Goal: Check status: Check status

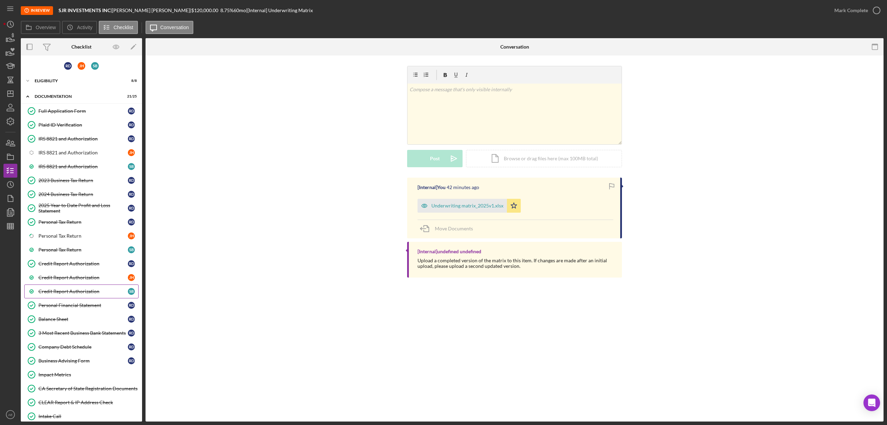
scroll to position [73, 0]
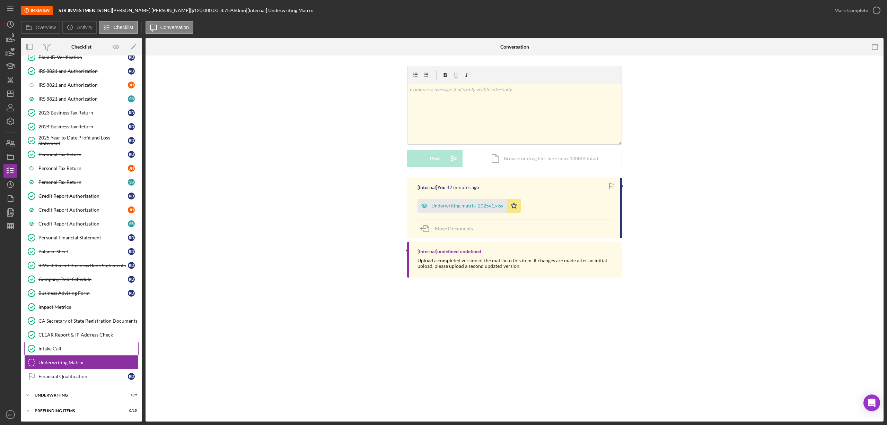
click at [78, 347] on div "Intake Call" at bounding box center [88, 349] width 100 height 6
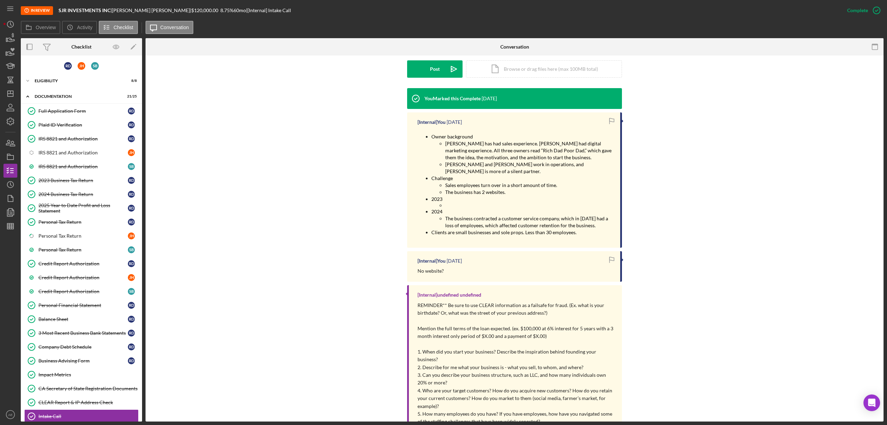
drag, startPoint x: 72, startPoint y: 109, endPoint x: 310, endPoint y: 188, distance: 250.6
click at [72, 109] on div "Full Application Form" at bounding box center [82, 111] width 89 height 6
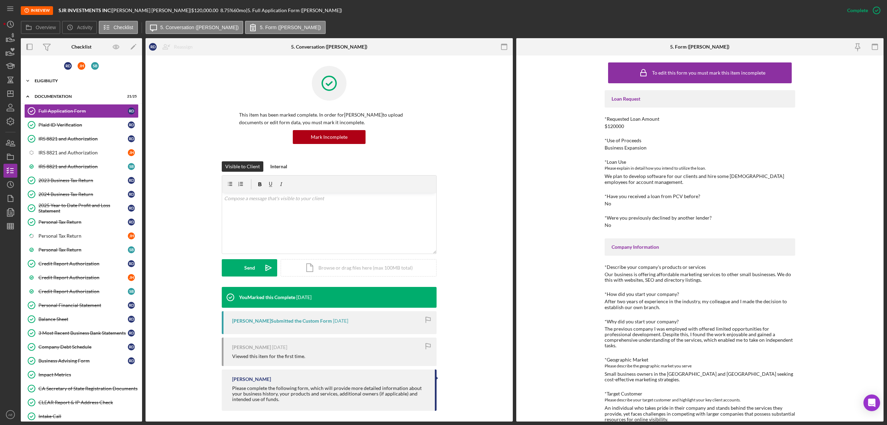
click at [82, 79] on div "Eligibility" at bounding box center [84, 81] width 99 height 4
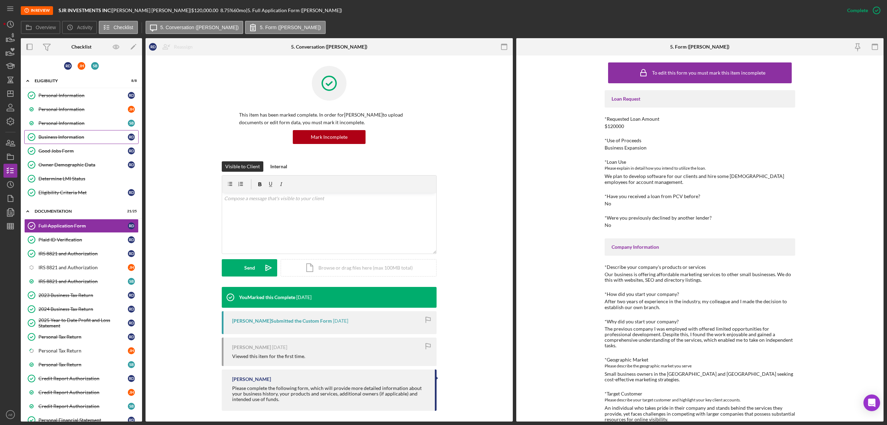
click at [72, 134] on link "Business Information Business Information R D" at bounding box center [81, 137] width 114 height 14
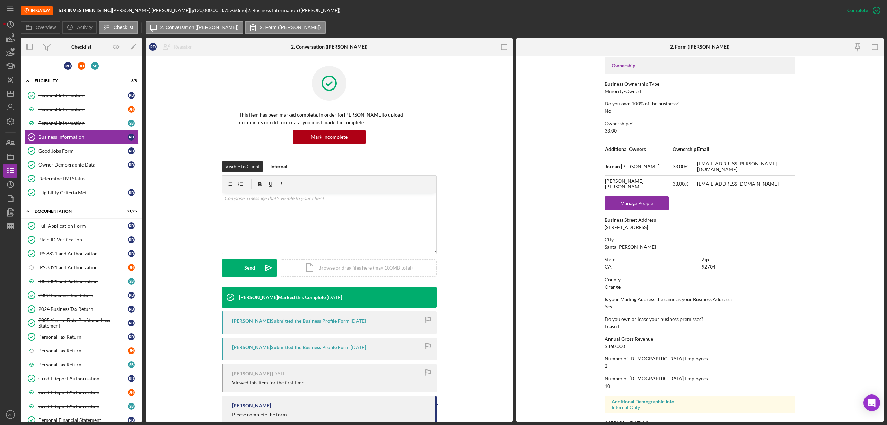
scroll to position [253, 0]
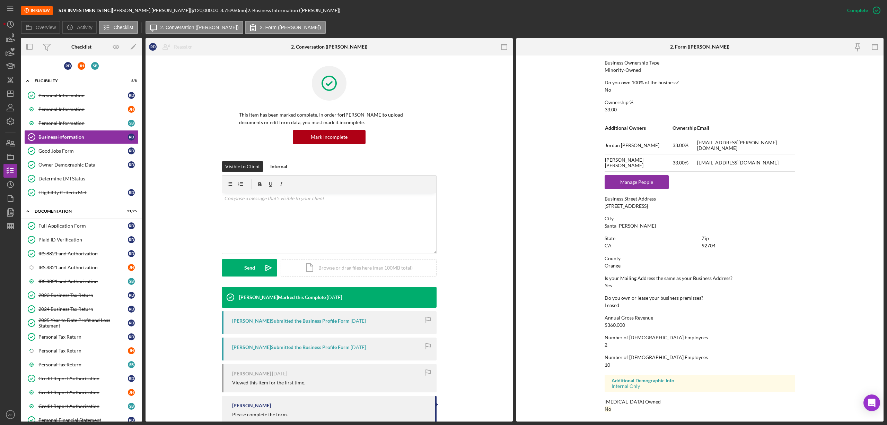
drag, startPoint x: 82, startPoint y: 227, endPoint x: 316, endPoint y: 286, distance: 241.6
click at [82, 227] on div "Full Application Form" at bounding box center [82, 226] width 89 height 6
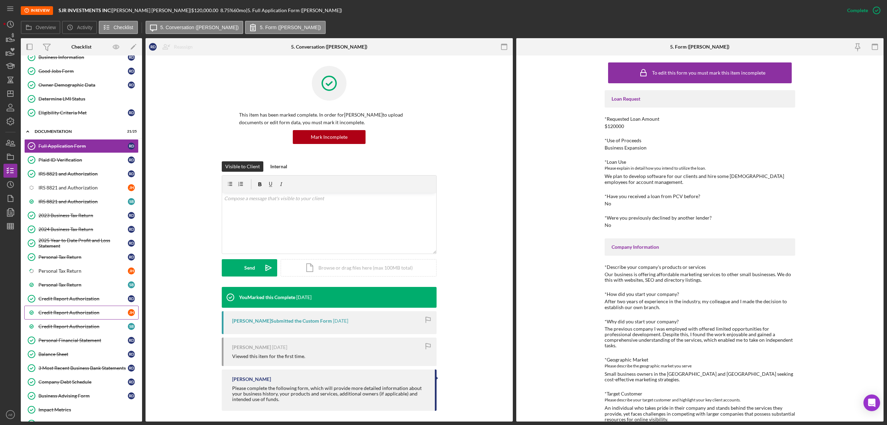
scroll to position [189, 0]
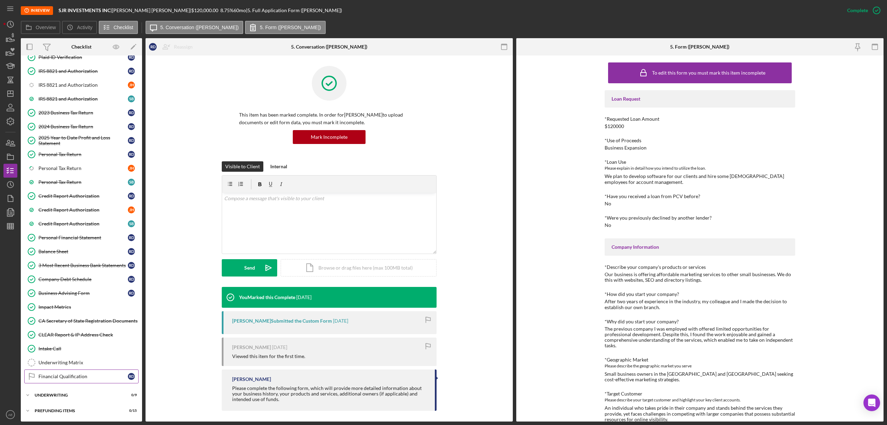
click at [86, 371] on link "Financial Qualification Financial Qualification R D" at bounding box center [81, 376] width 114 height 14
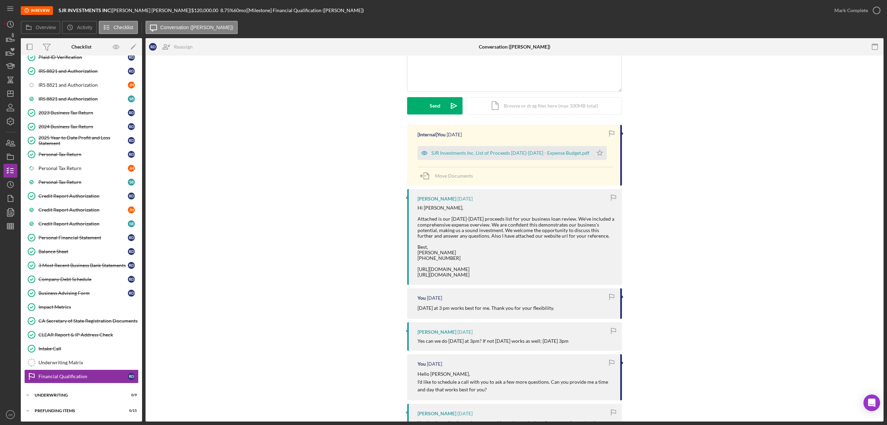
scroll to position [92, 0]
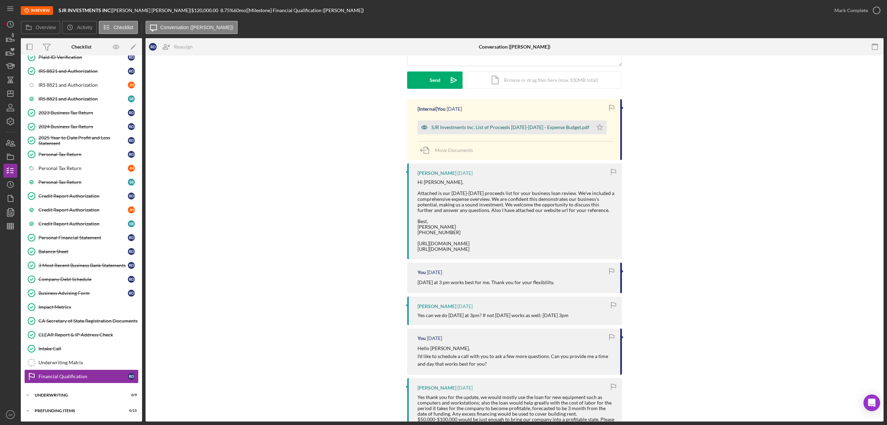
click at [488, 125] on div "SJR Investments Inc. List of Proceeds 2025-2026 - Expense Budget.pdf" at bounding box center [511, 127] width 158 height 6
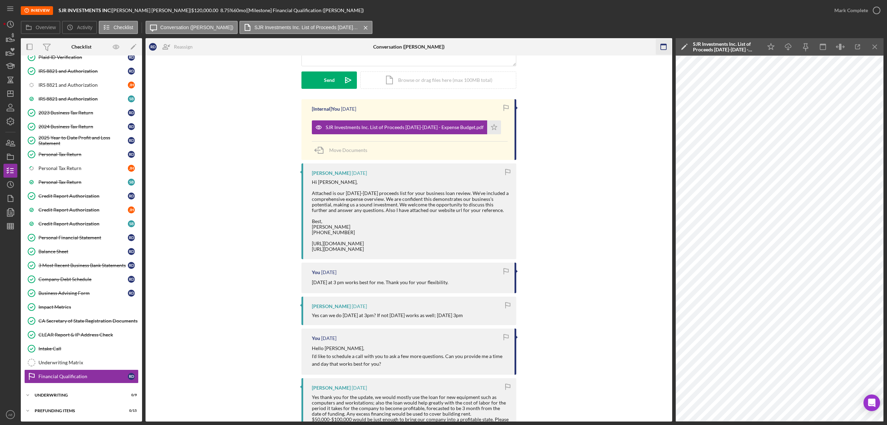
click at [663, 42] on icon "button" at bounding box center [664, 47] width 16 height 16
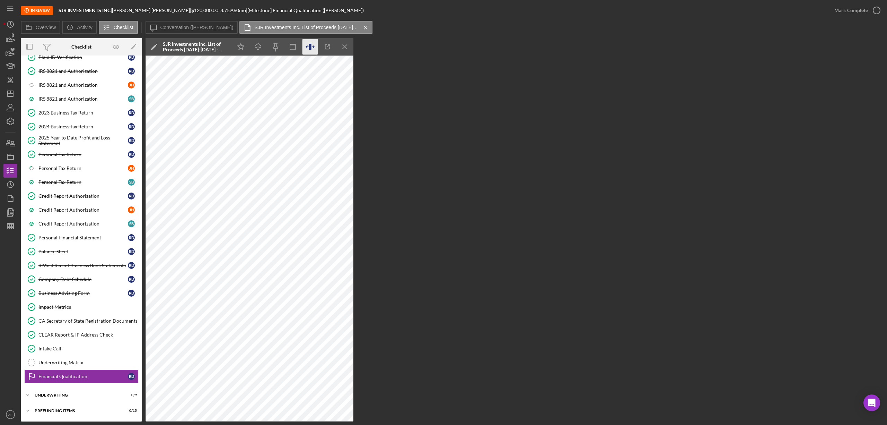
click at [313, 49] on icon "button" at bounding box center [311, 47] width 16 height 16
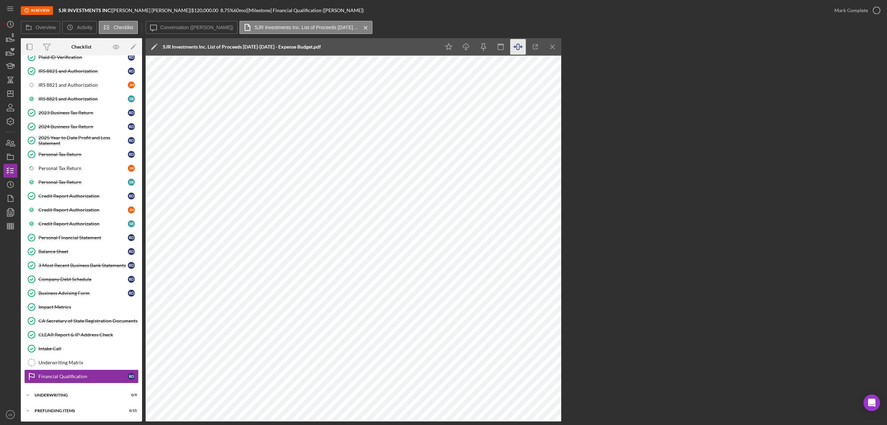
drag, startPoint x: 74, startPoint y: 346, endPoint x: 162, endPoint y: 347, distance: 88.0
click at [74, 346] on div "Intake Call" at bounding box center [88, 349] width 100 height 6
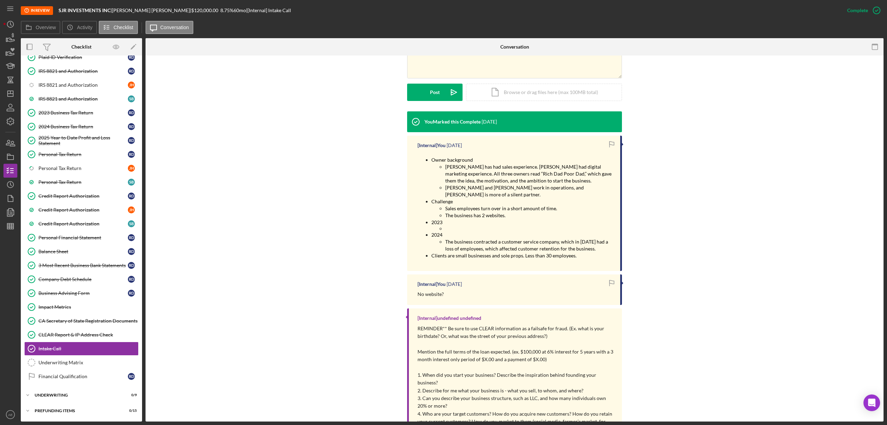
scroll to position [185, 0]
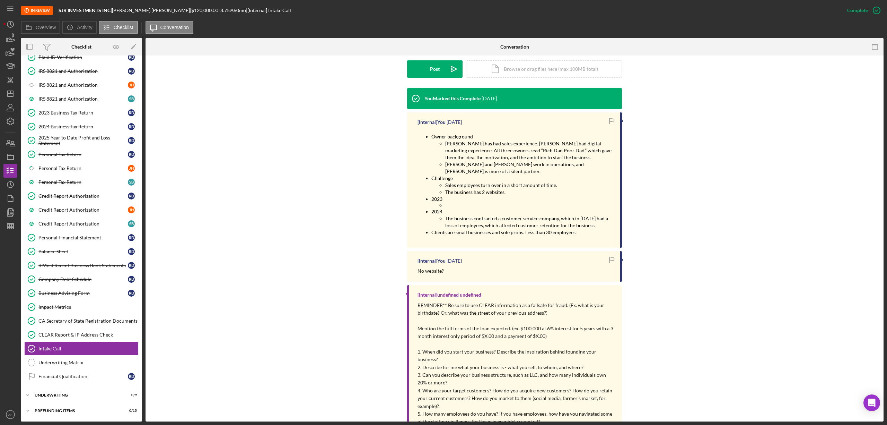
drag, startPoint x: 89, startPoint y: 363, endPoint x: 258, endPoint y: 363, distance: 168.8
click at [89, 363] on div "Underwriting Matrix" at bounding box center [88, 362] width 100 height 6
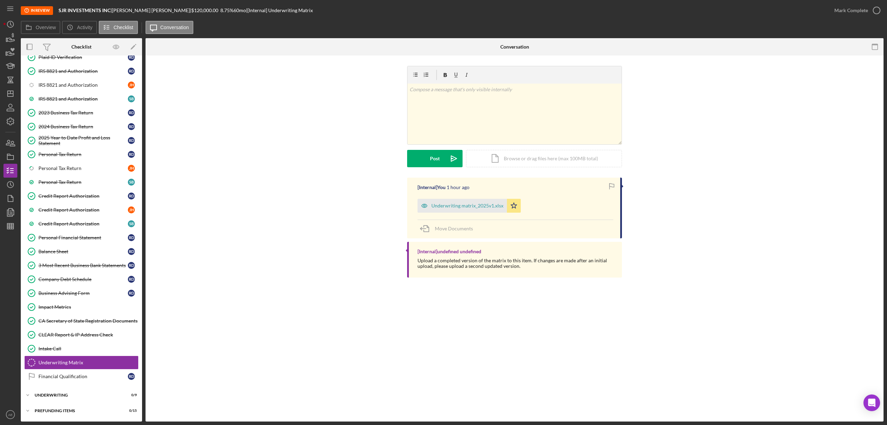
scroll to position [189, 0]
click at [438, 118] on div "v Color teal Color pink Remove color Add row above Add row below Add column bef…" at bounding box center [515, 114] width 214 height 61
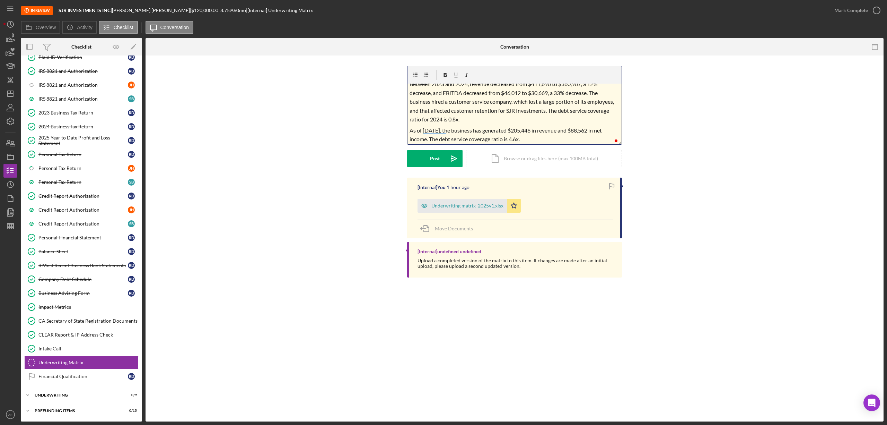
scroll to position [72, 0]
click at [436, 127] on span "As of 6/4/2025, the business has generated $205,446 in revenue and $88,562 in n…" at bounding box center [506, 135] width 193 height 16
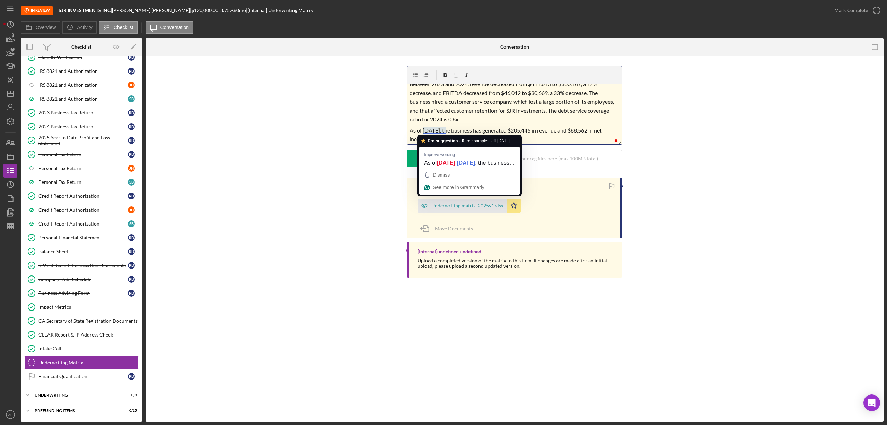
click at [521, 91] on span "Between 2023 and 2024, revenue decreased from $411,690 to $360,907, a 12% decre…" at bounding box center [513, 101] width 206 height 42
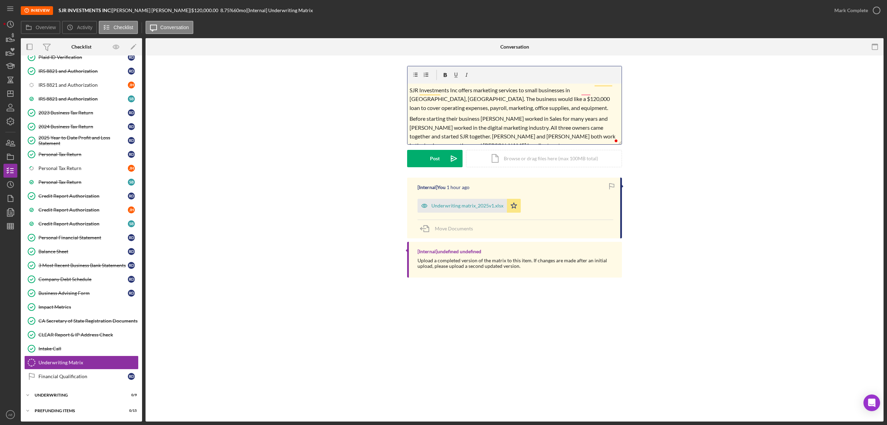
scroll to position [0, 0]
click at [451, 90] on span "SJR Investments Inc offers marketing services to small businesses in Santa Ana,…" at bounding box center [510, 99] width 201 height 24
click at [530, 106] on p "SJR Investments Inc offers marketing services to small businesses in Santa Ana,…" at bounding box center [515, 99] width 210 height 27
click at [469, 121] on span "Before starting their business Randy worked in Sales for many years and Sherman…" at bounding box center [513, 131] width 207 height 33
click at [454, 89] on span "SJR Investments Inc offers marketing services to small businesses in Santa Ana,…" at bounding box center [510, 99] width 201 height 24
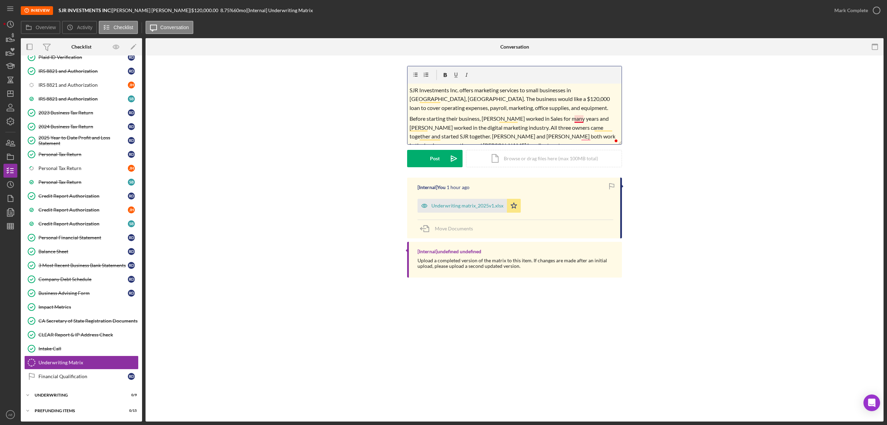
click at [580, 117] on span "Before starting their business, Randy worked in Sales for many years and Sherma…" at bounding box center [513, 131] width 207 height 33
click at [587, 138] on span "Before starting their business, Randy worked in Sales for many years, and Sherm…" at bounding box center [513, 131] width 207 height 33
click at [564, 110] on span "Before starting their business, Randy worked in Sales for many years, and Sherm…" at bounding box center [513, 104] width 207 height 33
click at [585, 111] on span "Before starting their business, Randy worked in Sales for many years, and Sherm…" at bounding box center [513, 104] width 207 height 33
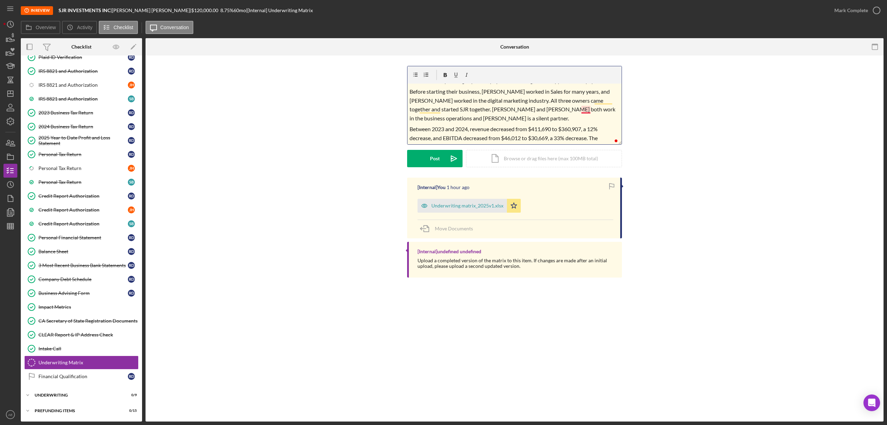
click at [587, 111] on span "Before starting their business, Randy worked in Sales for many years, and Sherm…" at bounding box center [513, 104] width 207 height 33
click at [440, 127] on span "As of 6/4/2025, the business has generated $205,446 in revenue and $88,562 in n…" at bounding box center [506, 134] width 193 height 16
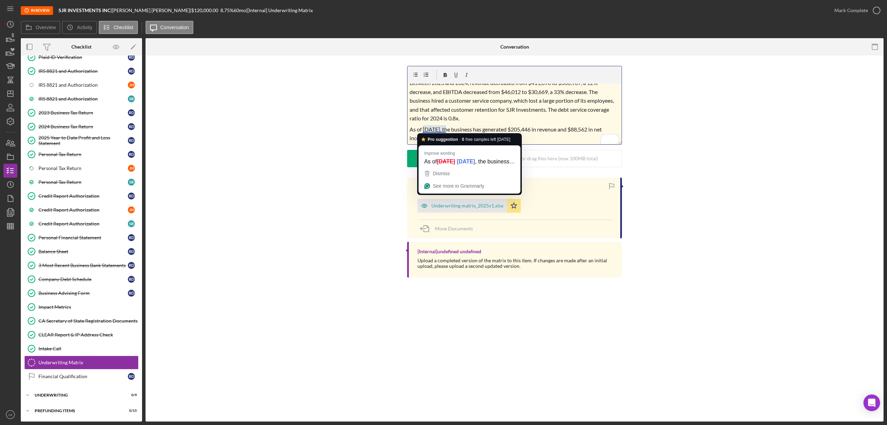
click at [541, 119] on p "Between 2023 and 2024, revenue decreased from $411,690 to $360,907, a 12% decre…" at bounding box center [515, 100] width 210 height 44
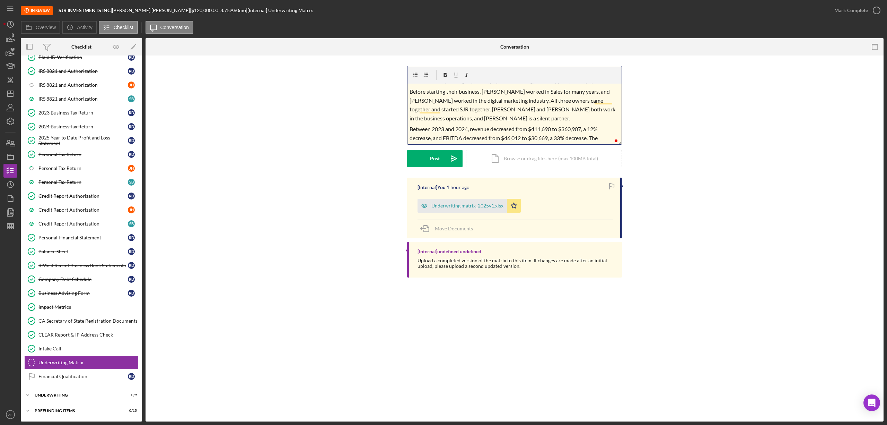
click at [596, 102] on span "Before starting their business, Randy worked in Sales for many years, and Sherm…" at bounding box center [513, 104] width 207 height 33
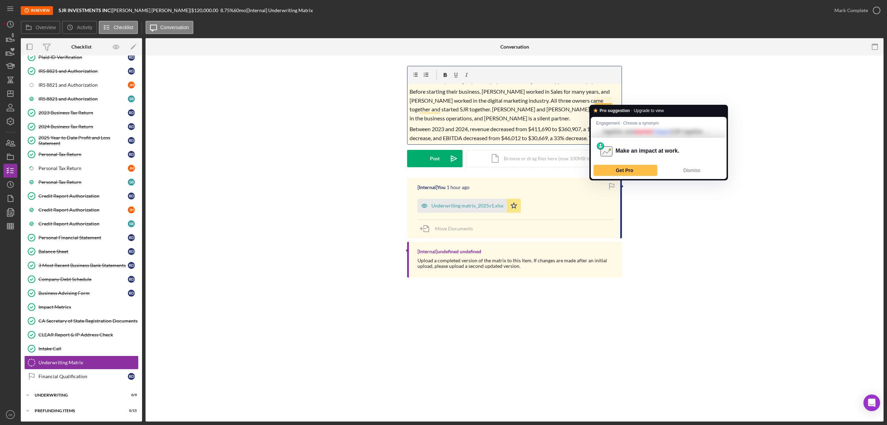
click at [542, 105] on p "Before starting their business, Randy worked in Sales for many years, and Sherm…" at bounding box center [515, 104] width 210 height 35
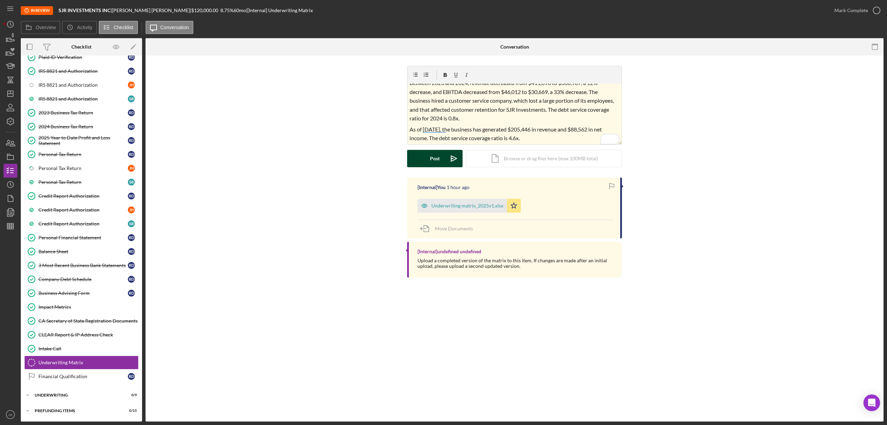
click at [424, 157] on button "Post Icon/icon-invite-send" at bounding box center [434, 158] width 55 height 17
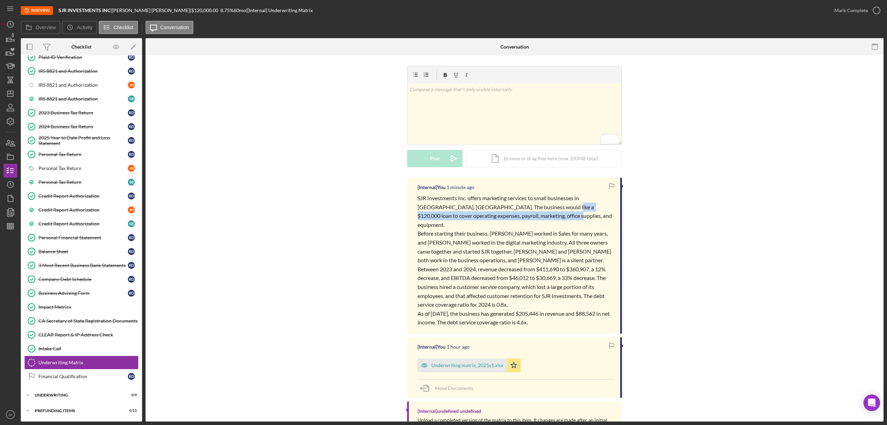
drag, startPoint x: 532, startPoint y: 207, endPoint x: 530, endPoint y: 215, distance: 8.1
click at [530, 215] on p "SJR Investments Inc. offers marketing services to small businesses in Santa Ana…" at bounding box center [516, 210] width 196 height 35
copy span "cover operating expenses, payroll, marketing, office supplies, and equipment."
drag, startPoint x: 67, startPoint y: 374, endPoint x: 335, endPoint y: 350, distance: 269.3
click at [67, 374] on div "Financial Qualification" at bounding box center [82, 376] width 89 height 6
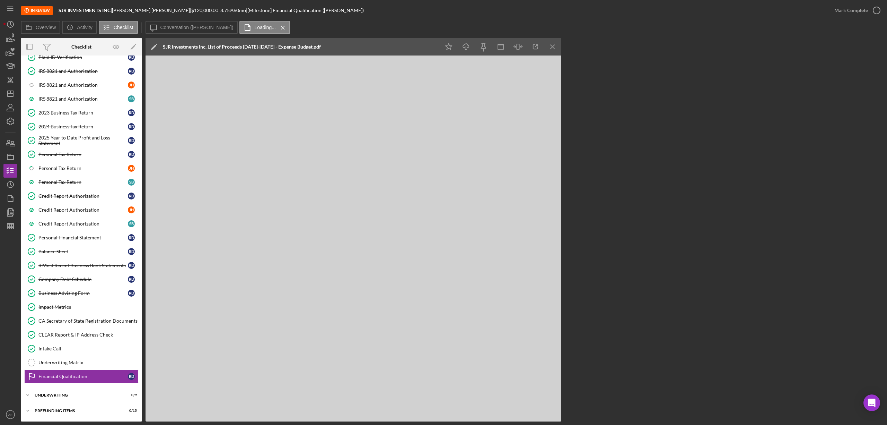
scroll to position [189, 0]
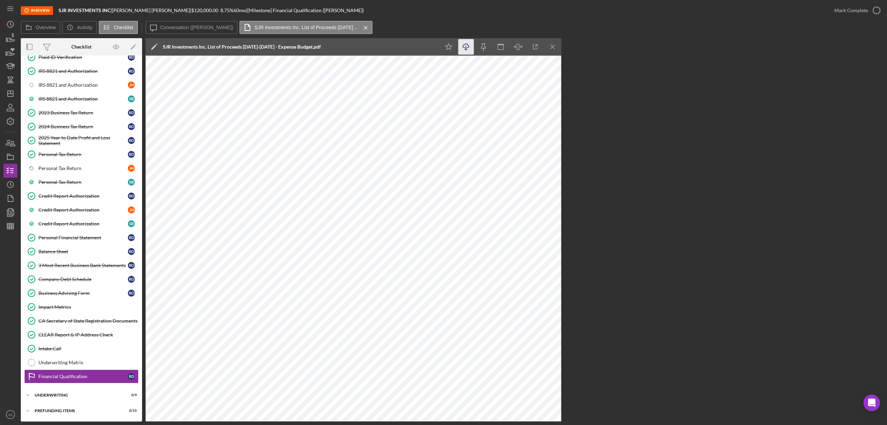
click at [463, 46] on icon "button" at bounding box center [466, 46] width 6 height 4
drag, startPoint x: 59, startPoint y: 11, endPoint x: 110, endPoint y: 12, distance: 51.3
click at [110, 12] on b "SJR INVESTMENTS INC" at bounding box center [85, 10] width 52 height 6
copy b "SJR INVESTMENTS INC"
click at [84, 356] on link "Underwriting Matrix Underwriting Matrix" at bounding box center [81, 362] width 114 height 14
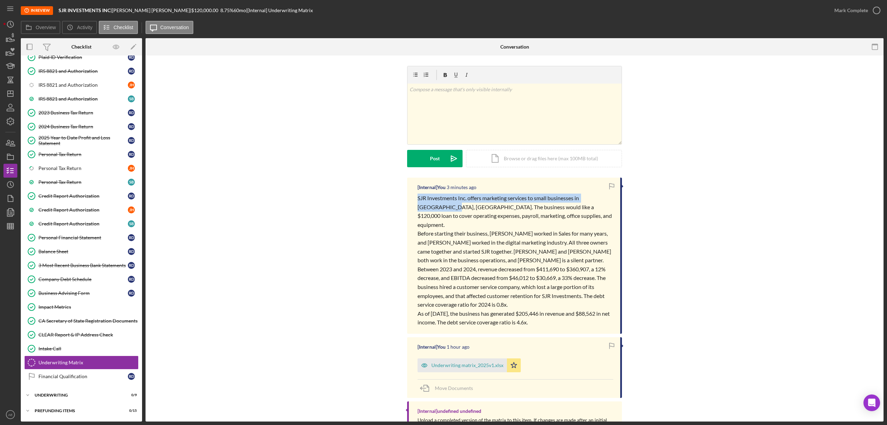
drag, startPoint x: 415, startPoint y: 199, endPoint x: 425, endPoint y: 208, distance: 14.0
click at [425, 208] on div "[Internal] You 3 minutes ago SJR Investments Inc. offers marketing services to …" at bounding box center [514, 255] width 215 height 156
copy span "SJR Investments Inc. offers marketing services to small businesses in Santa Ana…"
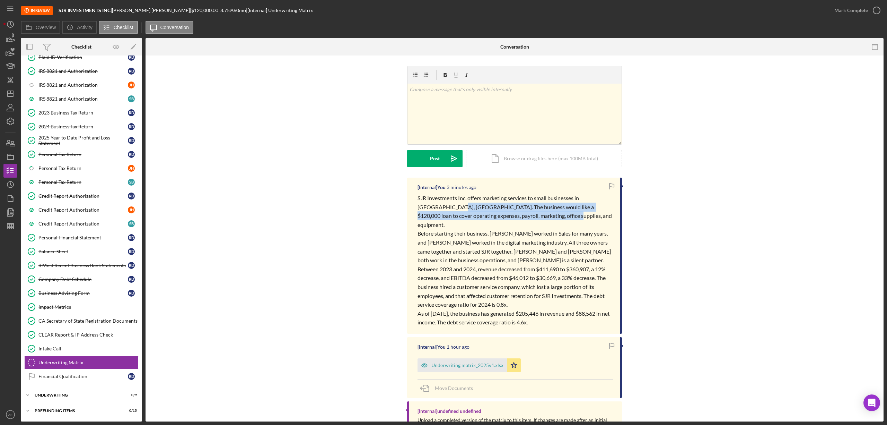
drag, startPoint x: 427, startPoint y: 208, endPoint x: 520, endPoint y: 216, distance: 93.2
click at [520, 216] on p "SJR Investments Inc. offers marketing services to small businesses in Santa Ana…" at bounding box center [516, 210] width 196 height 35
copy span "The business would like a $120,000 loan to cover operating expenses, payroll, m…"
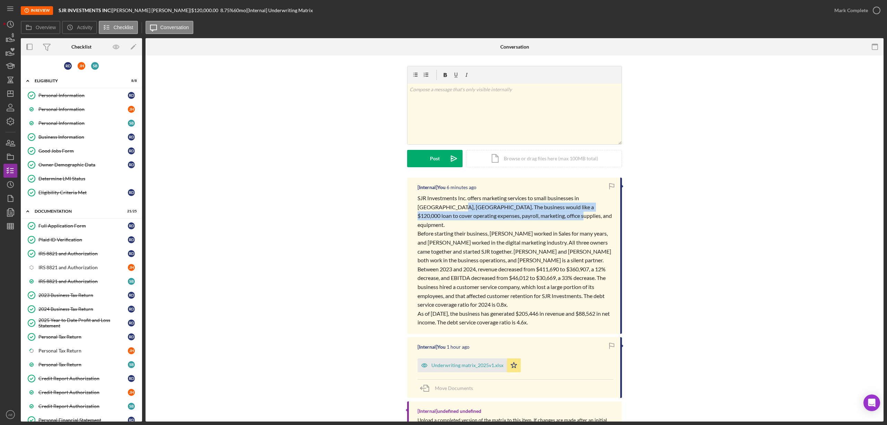
drag, startPoint x: 78, startPoint y: 179, endPoint x: 332, endPoint y: 251, distance: 264.1
click at [78, 179] on div "Determine LMI Status" at bounding box center [88, 179] width 100 height 6
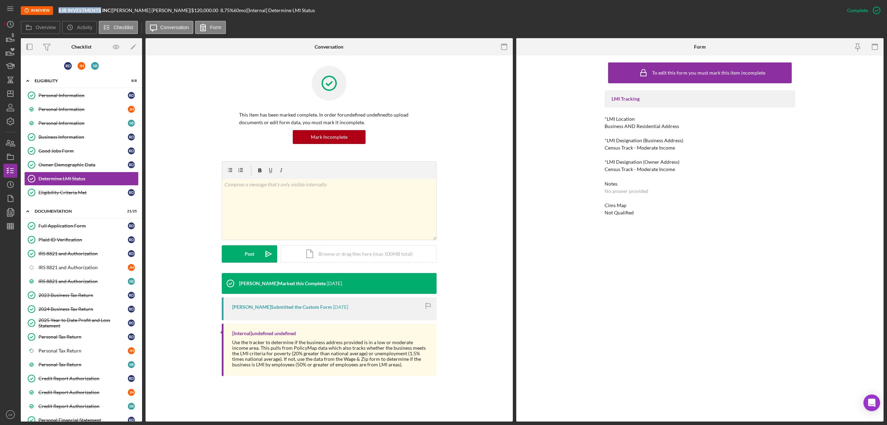
drag, startPoint x: 58, startPoint y: 7, endPoint x: 101, endPoint y: 7, distance: 43.0
click at [101, 7] on div "In Review SJR INVESTMENTS INC | Randy Davis | $120,000.00 8.75 % 60 mo | [Inter…" at bounding box center [431, 10] width 820 height 21
copy b "SJR INVESTMENTS"
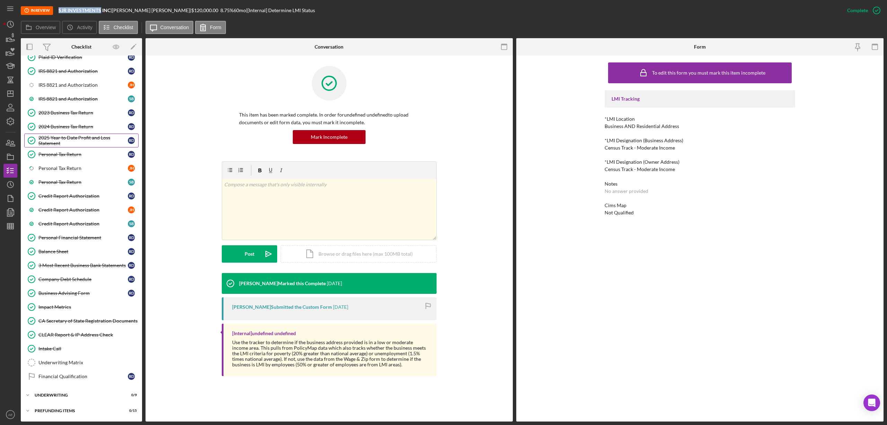
scroll to position [185, 0]
click at [73, 337] on div "CLEAR Report & IP Address Check" at bounding box center [88, 335] width 100 height 6
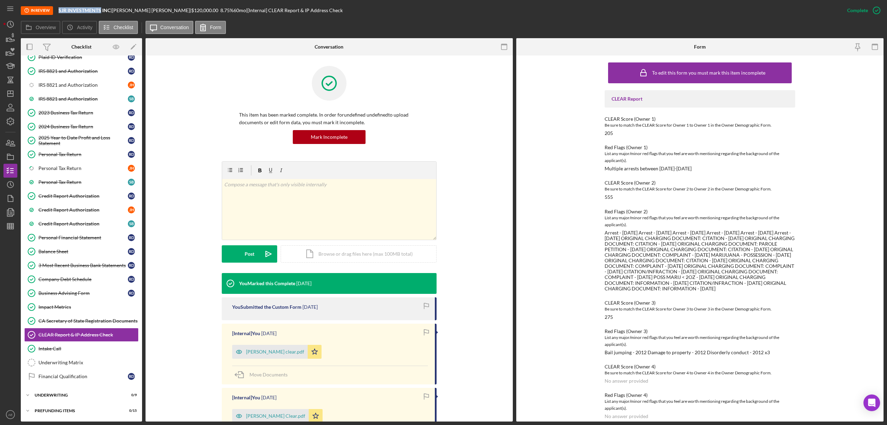
scroll to position [46, 0]
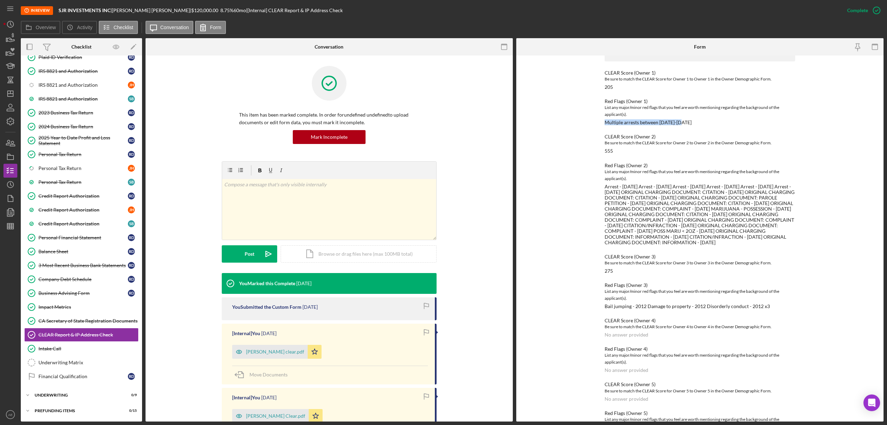
drag, startPoint x: 602, startPoint y: 122, endPoint x: 685, endPoint y: 121, distance: 82.9
click at [685, 121] on div "To edit this form you must mark this item incomplete CLEAR Report CLEAR Score (…" at bounding box center [699, 238] width 367 height 366
copy div "Multiple arrests between 2016-2018"
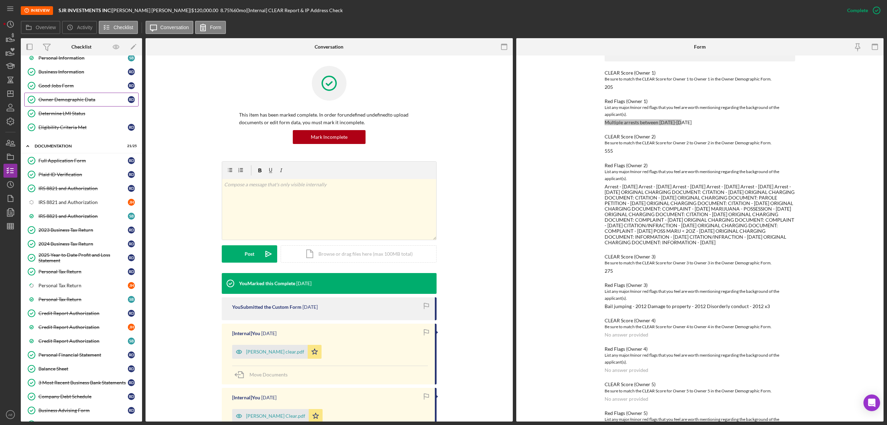
scroll to position [0, 0]
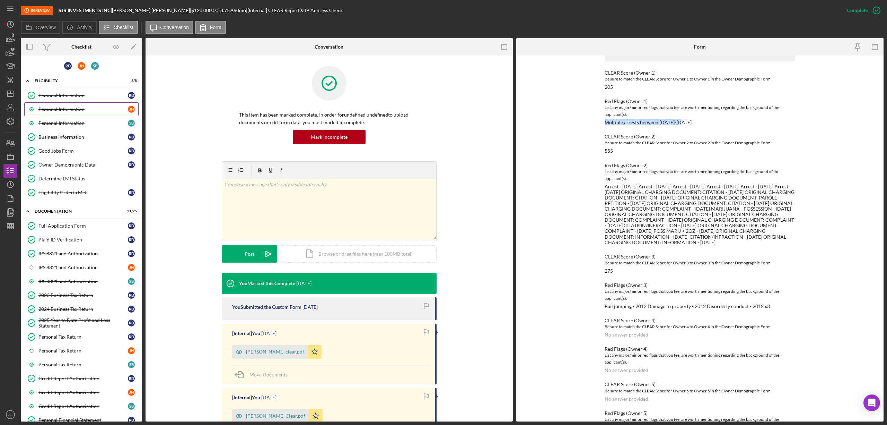
click at [86, 112] on link "Personal Information J H" at bounding box center [81, 109] width 114 height 14
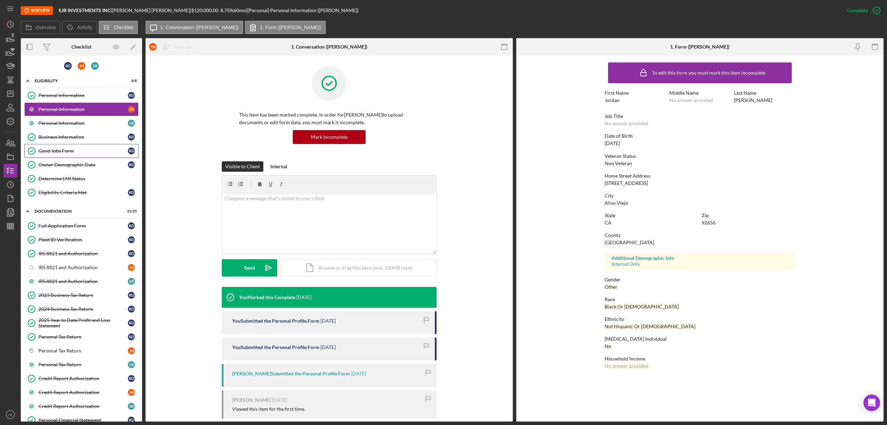
click at [83, 152] on div "Good Jobs Form" at bounding box center [82, 151] width 89 height 6
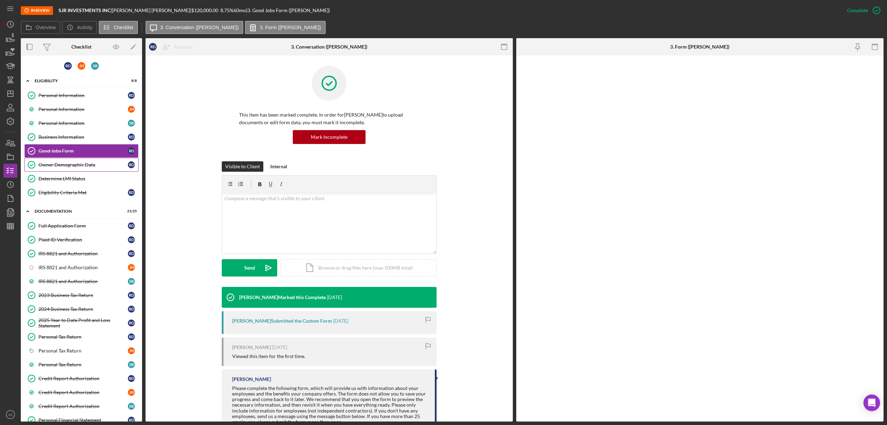
click at [84, 165] on div "Owner Demographic Data" at bounding box center [82, 165] width 89 height 6
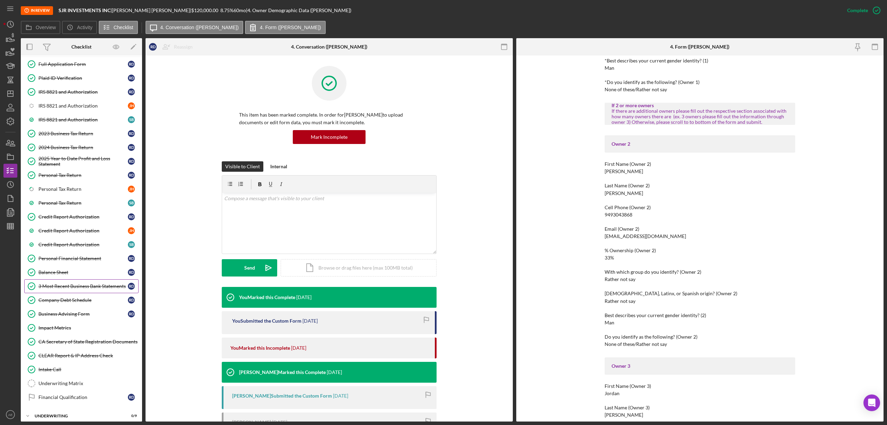
scroll to position [185, 0]
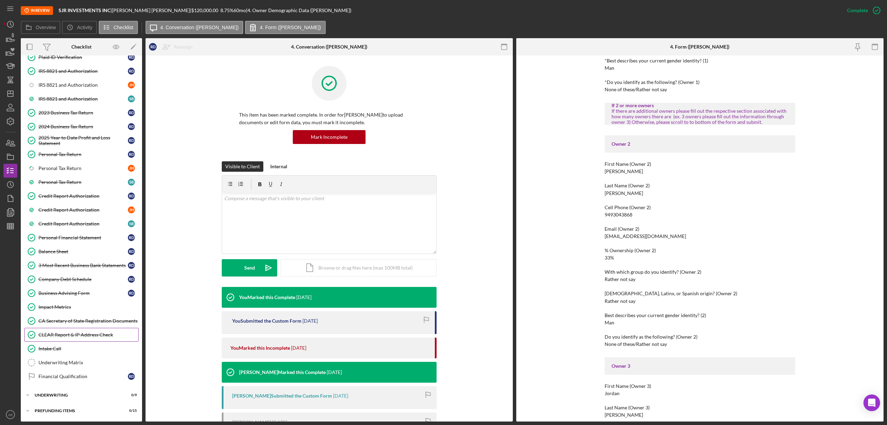
click at [74, 337] on div "CLEAR Report & IP Address Check" at bounding box center [88, 335] width 100 height 6
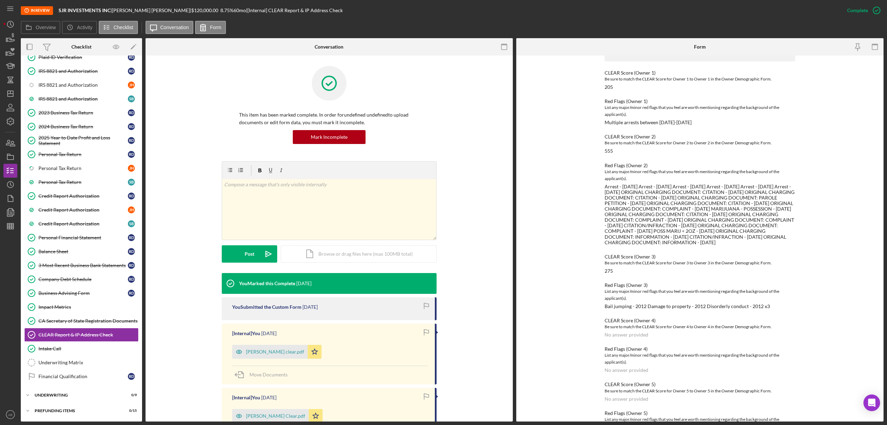
scroll to position [77, 0]
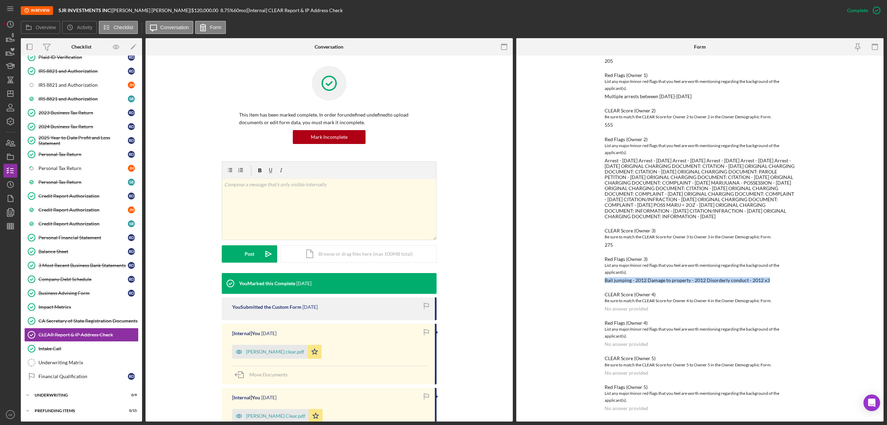
drag, startPoint x: 603, startPoint y: 282, endPoint x: 775, endPoint y: 279, distance: 171.9
click at [775, 279] on div "Red Flags (Owner 3) List any major/minor red flags that you feel are worth ment…" at bounding box center [700, 269] width 191 height 27
copy div "Bail jumping - 2012 Damage to property - 2012 Disorderly conduct - 2012 x3"
